Goal: Book appointment/travel/reservation

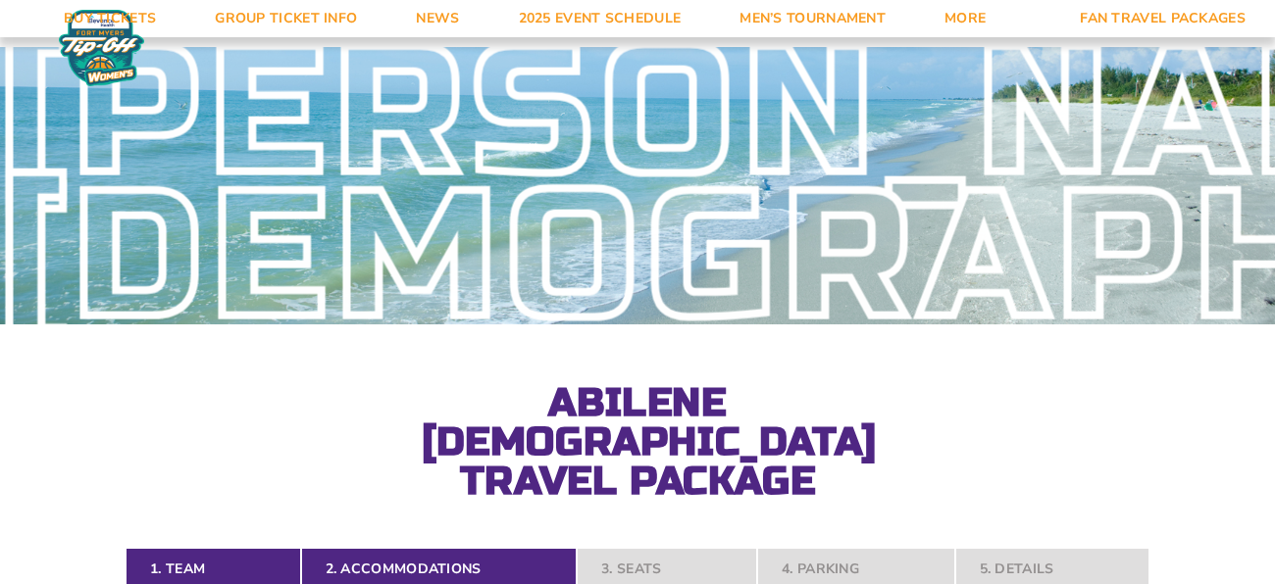
select select "2 Adults"
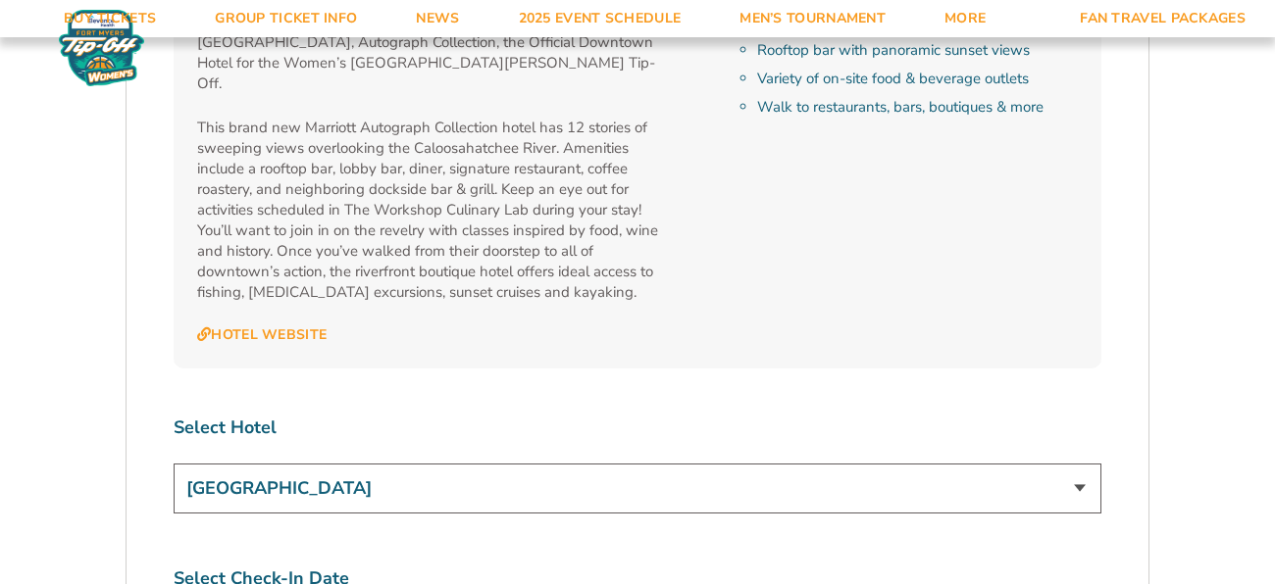
scroll to position [7016, 0]
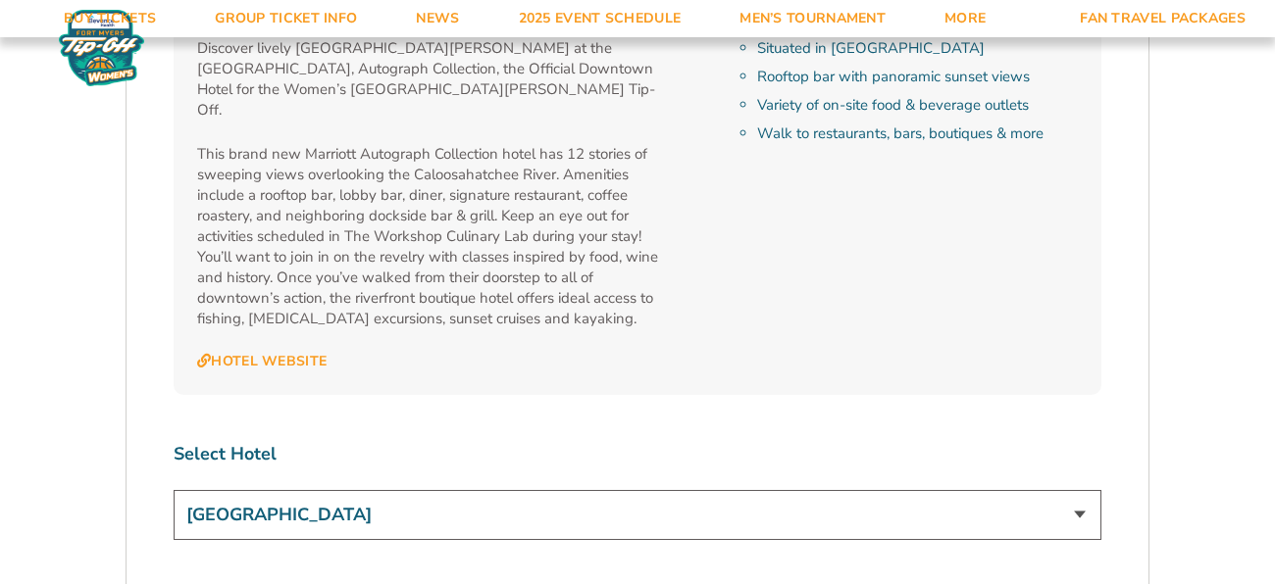
select select "3 Nights"
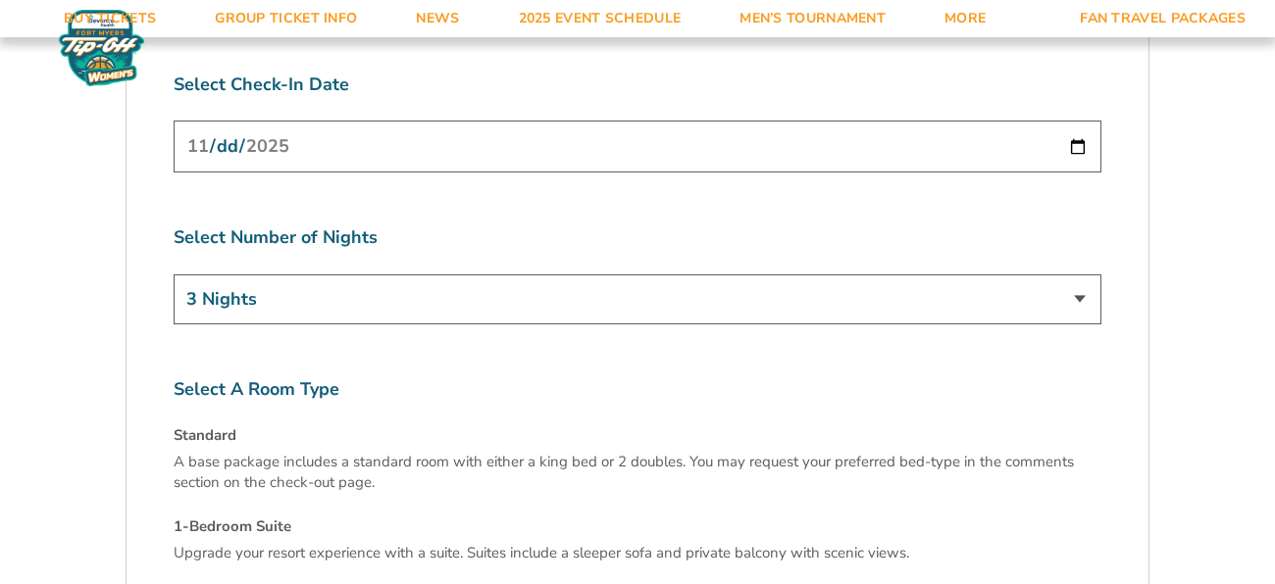
scroll to position [7537, 0]
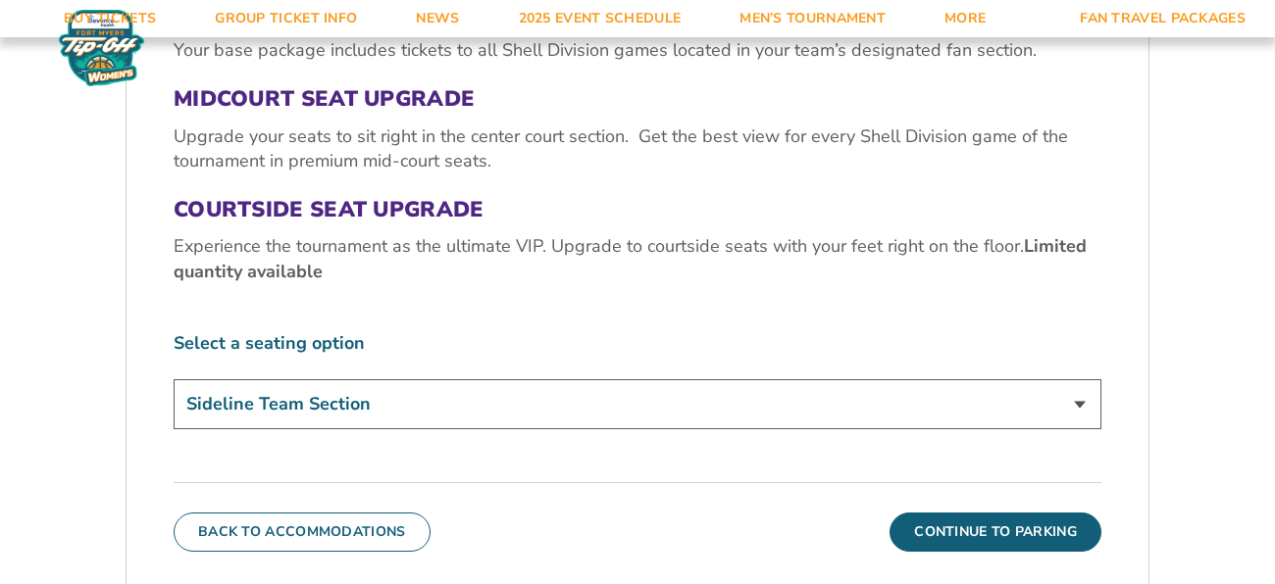
scroll to position [749, 0]
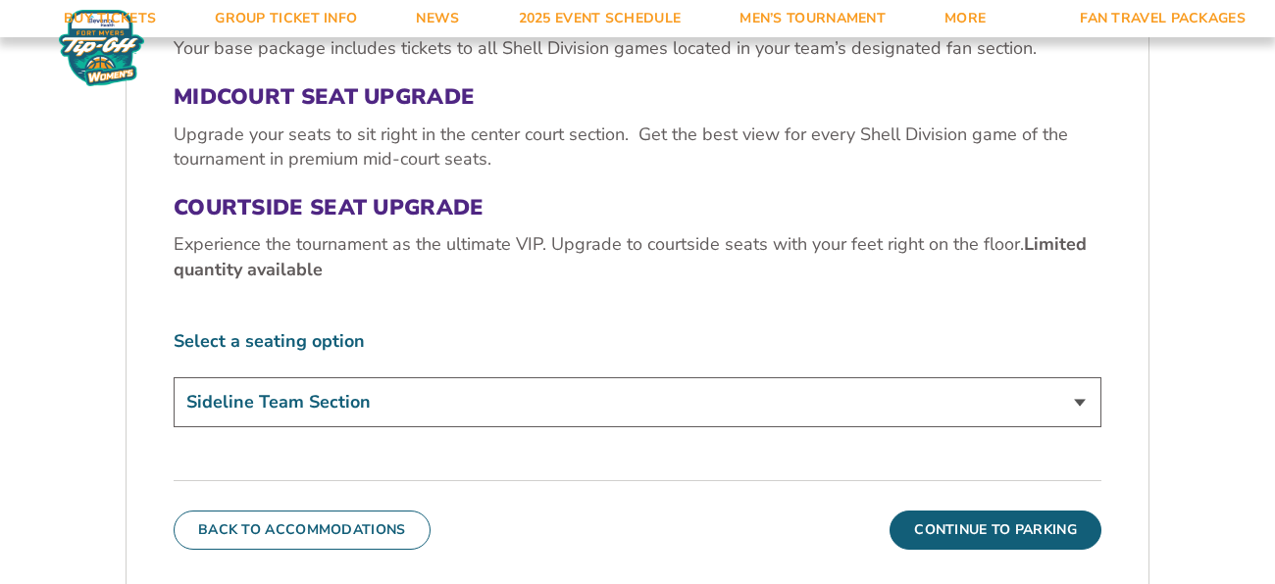
click at [1077, 377] on select "Sideline Team Section Midcourt Seat Upgrade (+$70 per person) Courtside Seat Up…" at bounding box center [637, 402] width 927 height 50
click at [1147, 377] on div "3. Seats Sideline Team Section Your base package includes tickets to all Shell …" at bounding box center [637, 243] width 1022 height 707
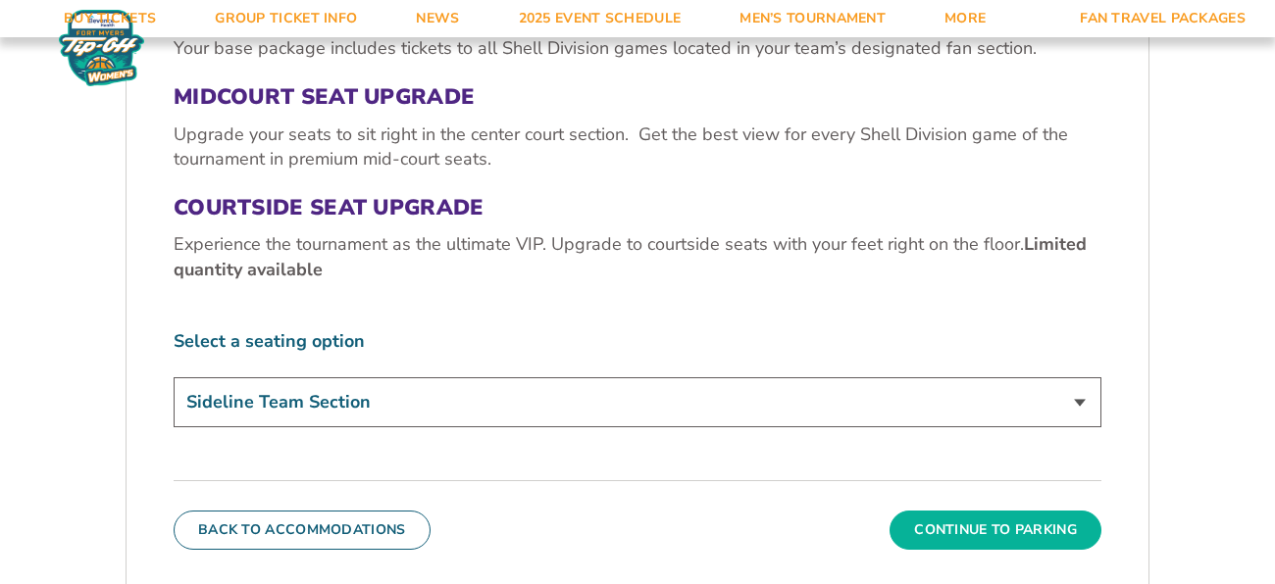
click at [1009, 511] on button "Continue To Parking" at bounding box center [995, 530] width 212 height 39
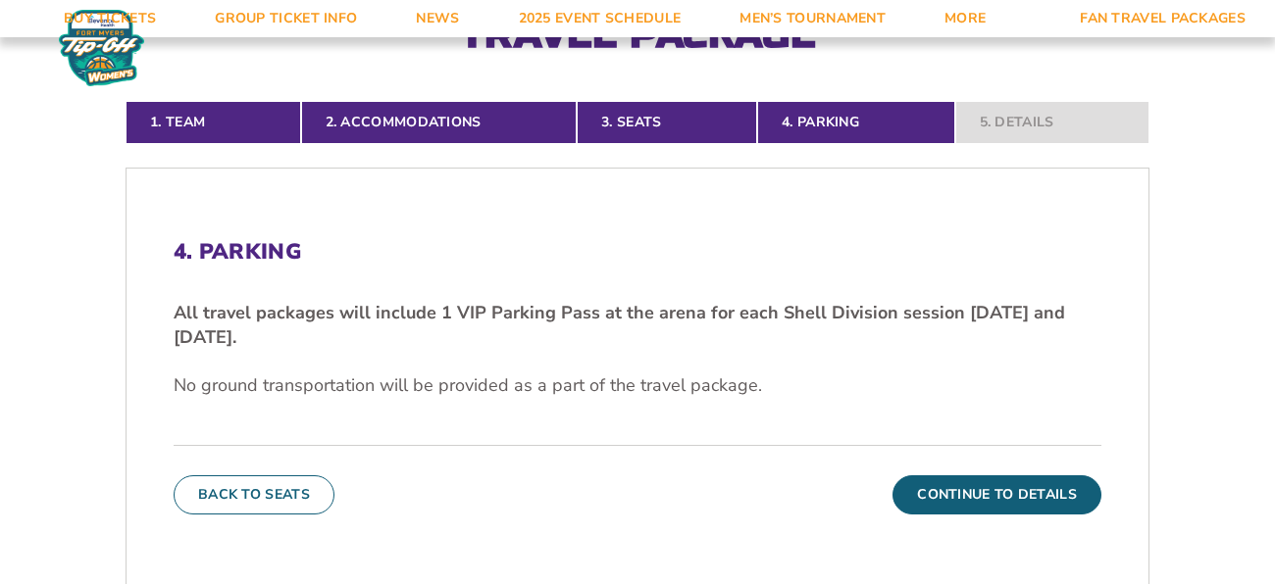
scroll to position [450, 0]
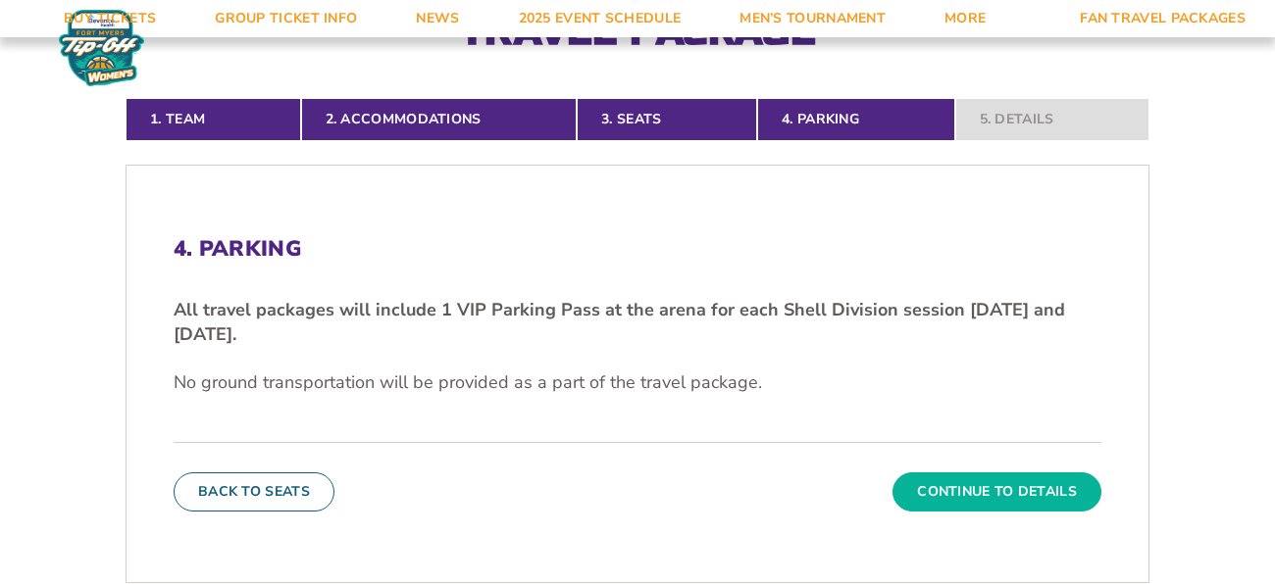
click at [996, 473] on button "Continue To Details" at bounding box center [996, 492] width 209 height 39
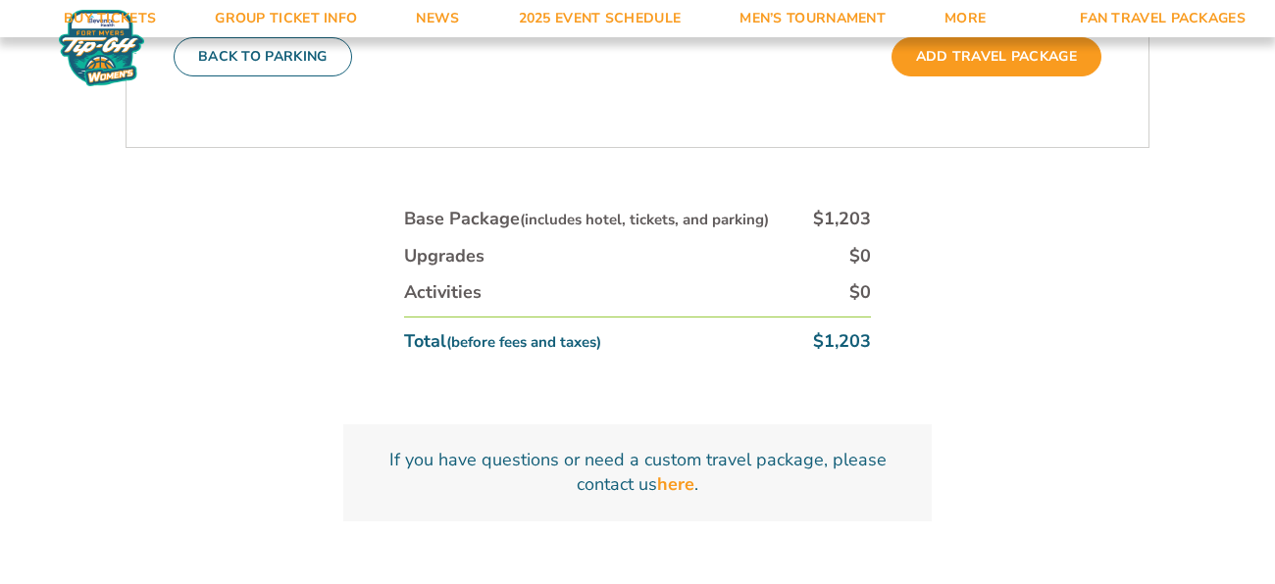
scroll to position [804, 0]
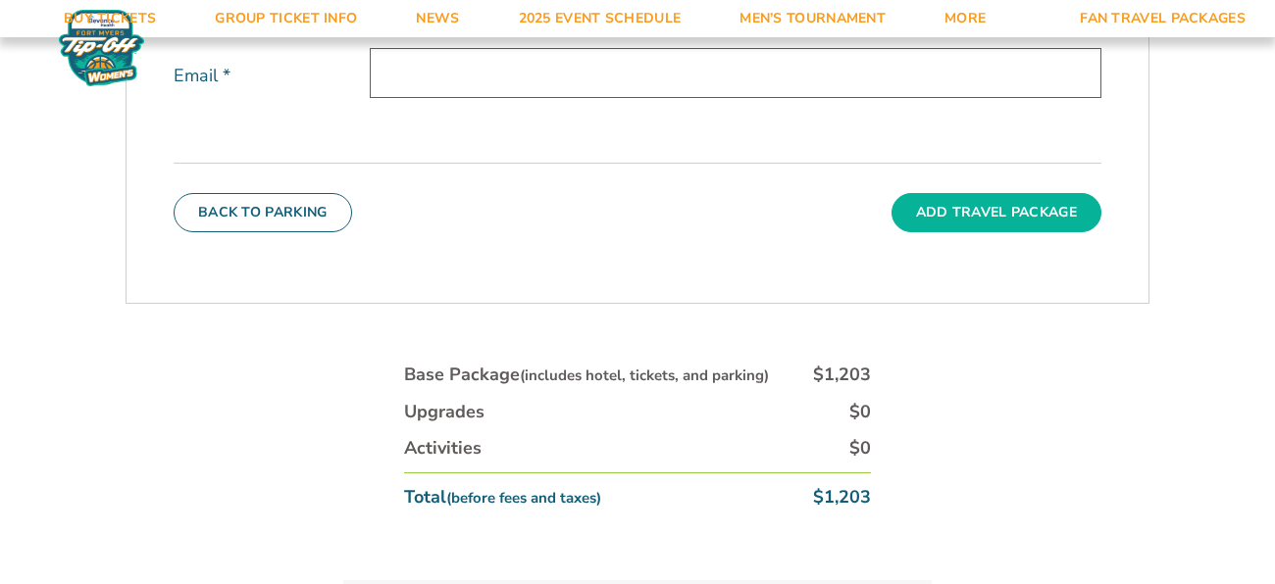
click at [1029, 193] on button "Add Travel Package" at bounding box center [996, 212] width 210 height 39
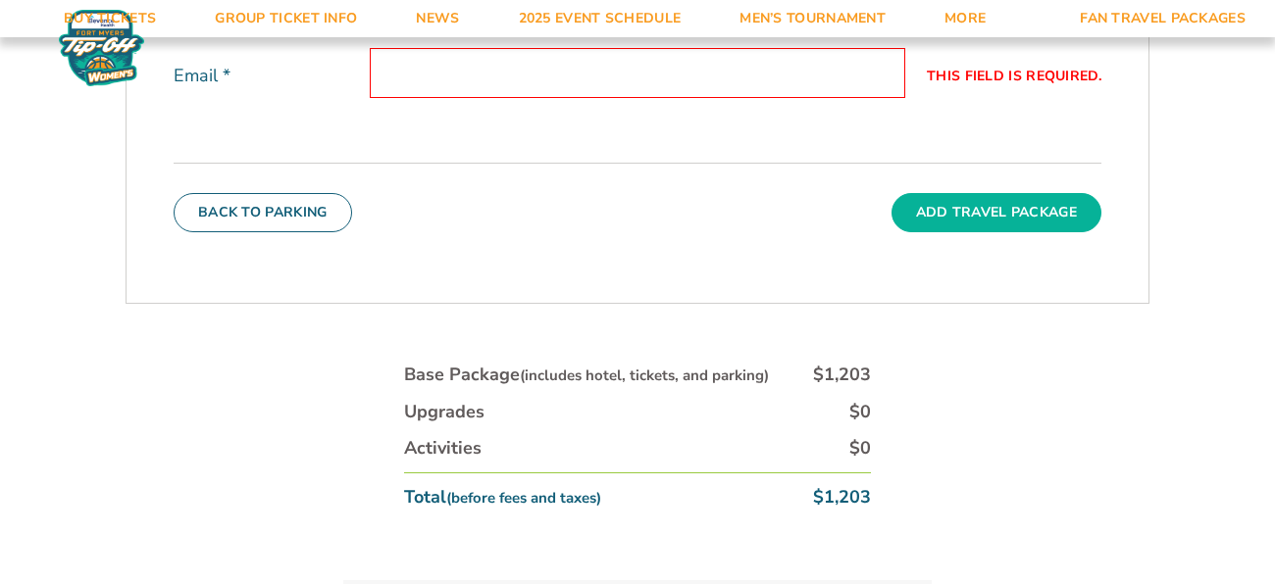
scroll to position [482, 0]
